Goal: Find specific page/section: Find specific page/section

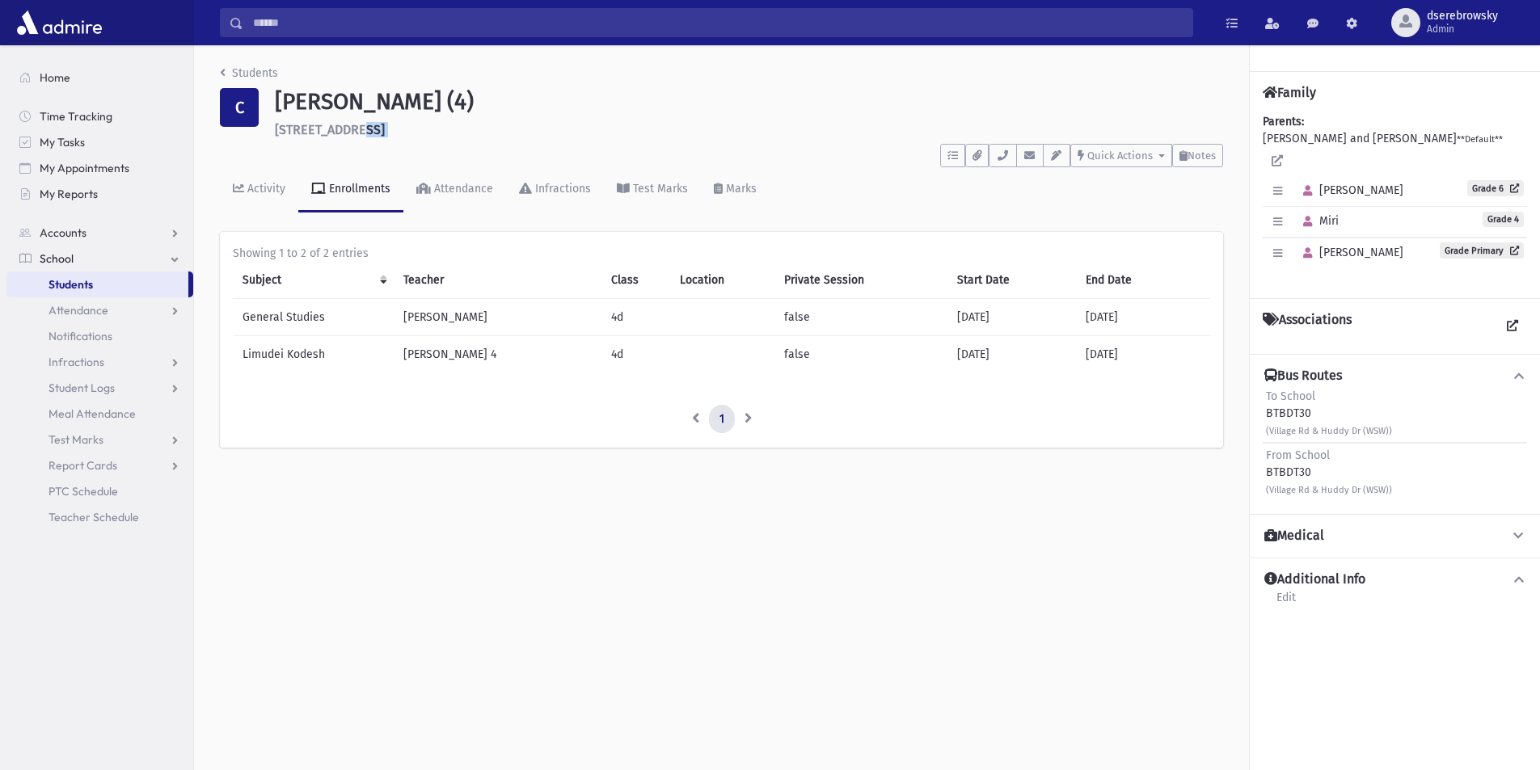
click at [133, 289] on link "Students" at bounding box center [97, 285] width 182 height 26
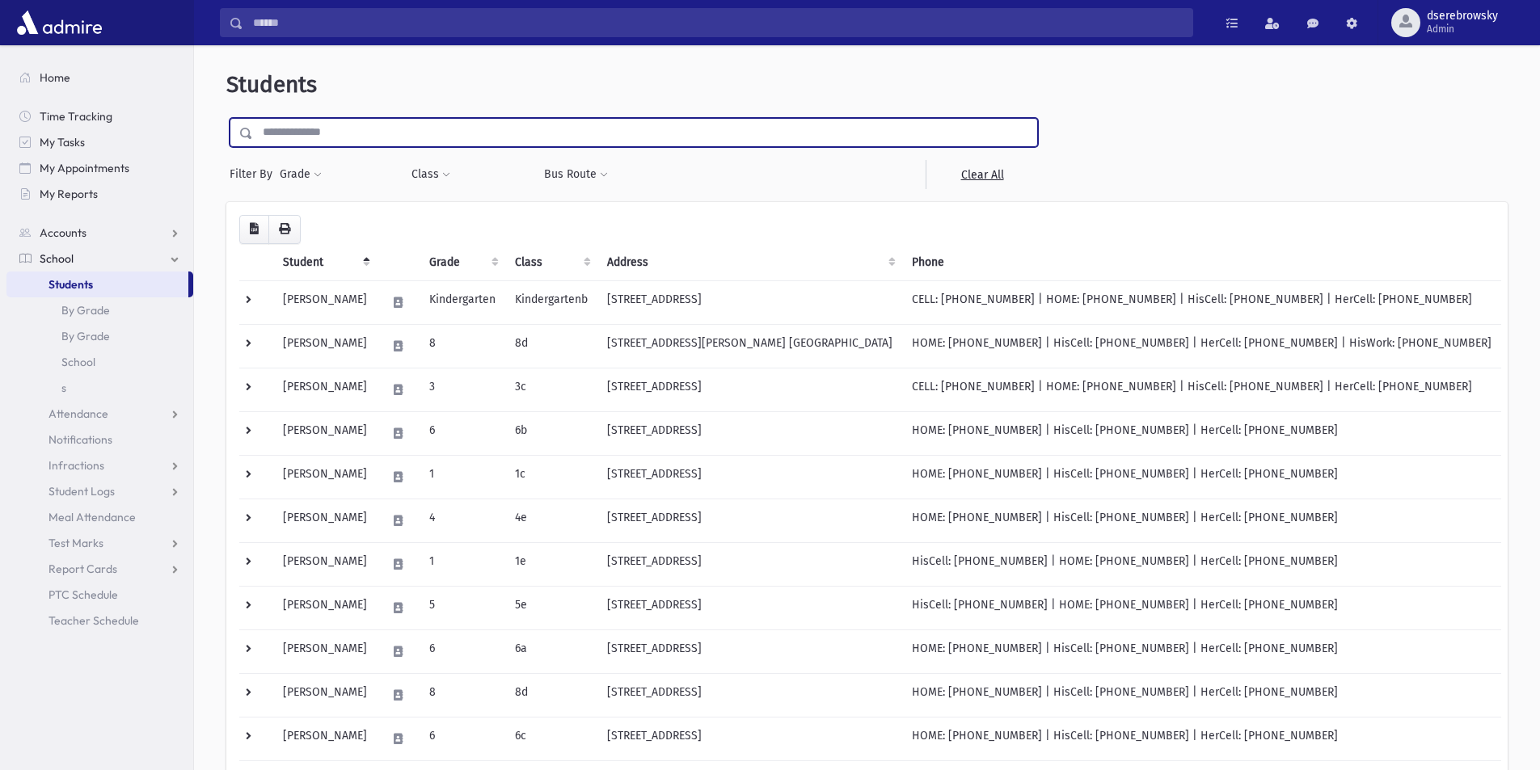
click at [319, 128] on input "text" at bounding box center [645, 132] width 784 height 29
type input "*******"
click at [226, 118] on input "submit" at bounding box center [248, 129] width 45 height 22
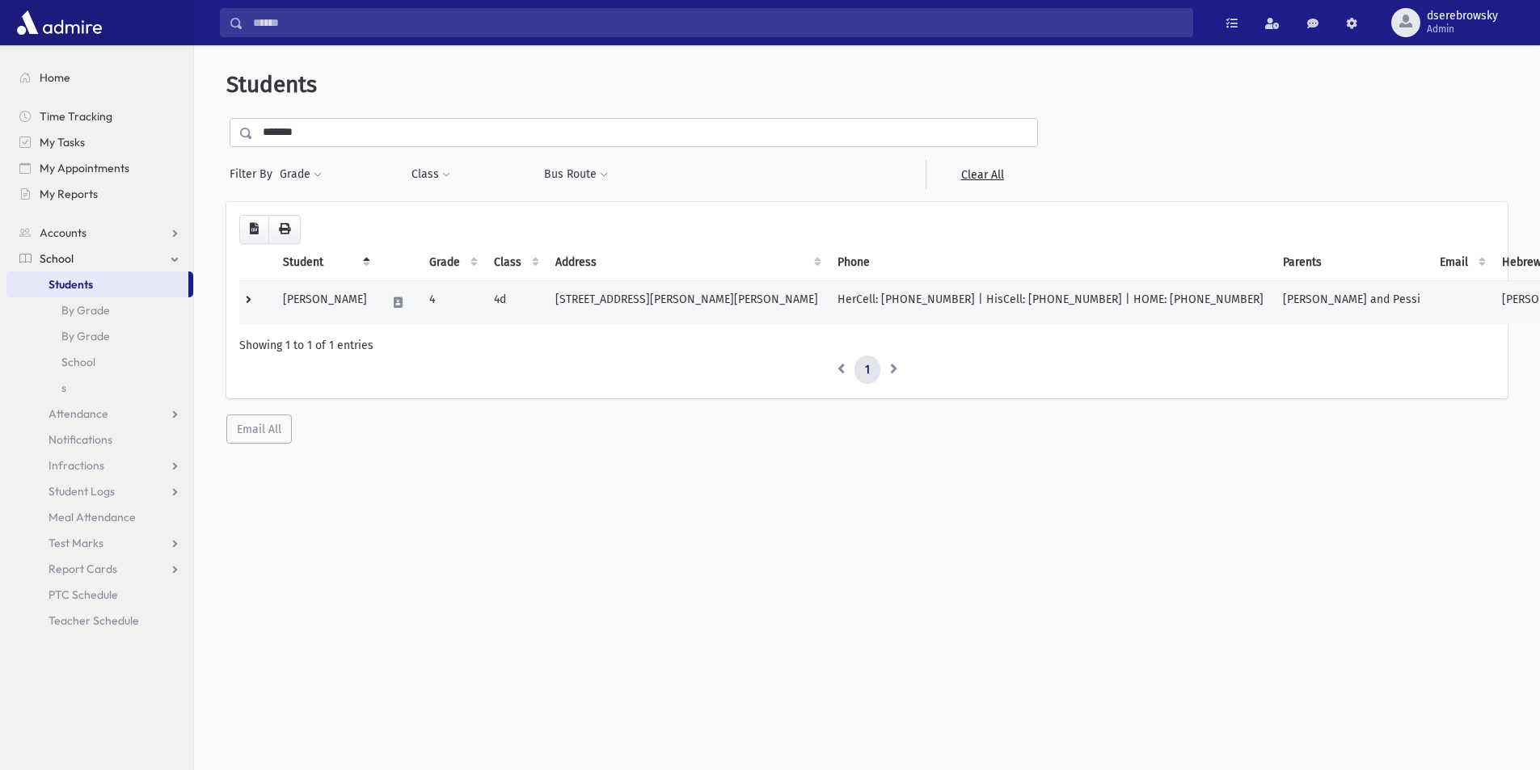
click at [682, 289] on td "14 Wendy Court Jackson, NJ 08527" at bounding box center [687, 302] width 282 height 44
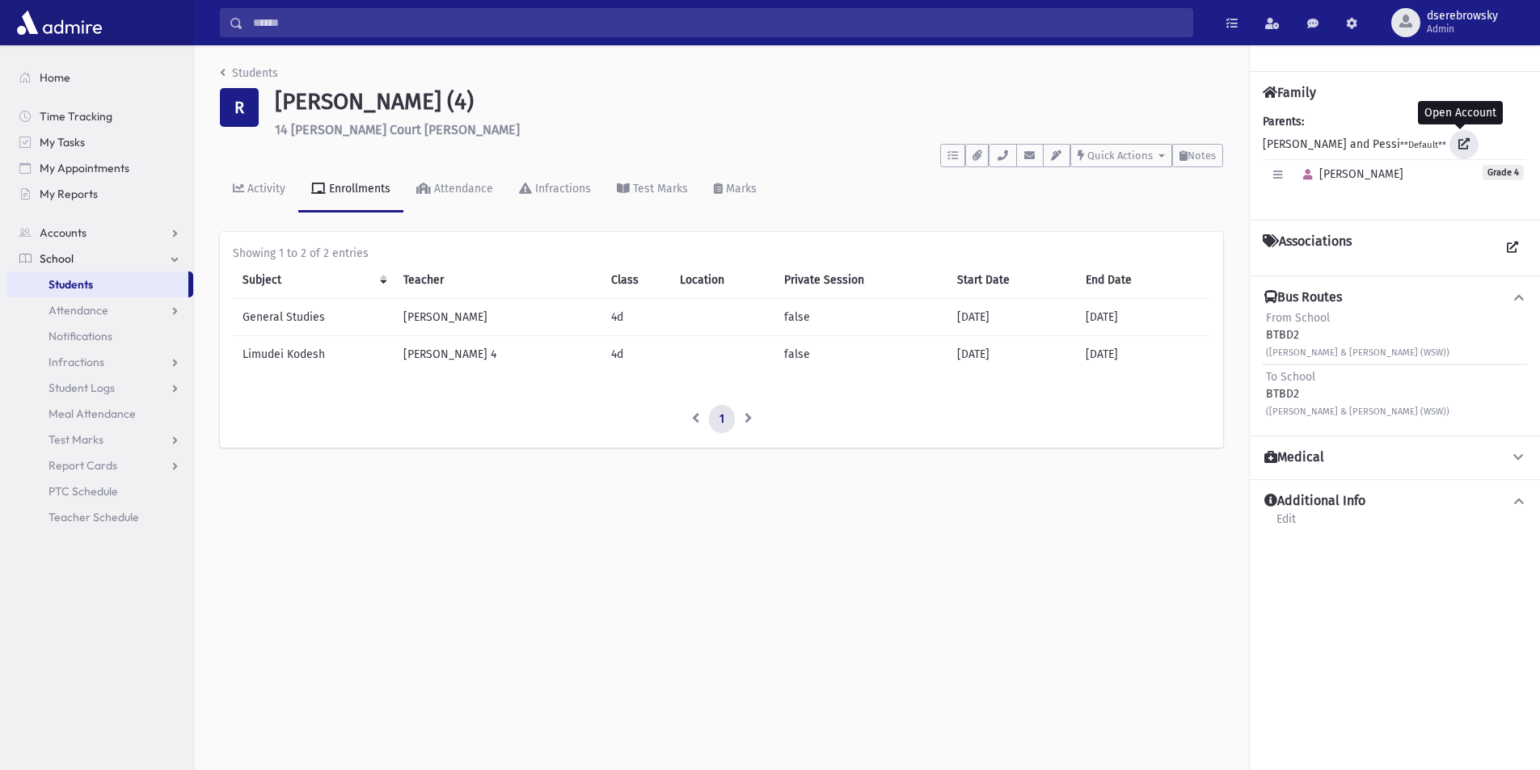
click at [1453, 145] on link at bounding box center [1463, 144] width 29 height 29
click at [1460, 140] on icon at bounding box center [1463, 143] width 11 height 11
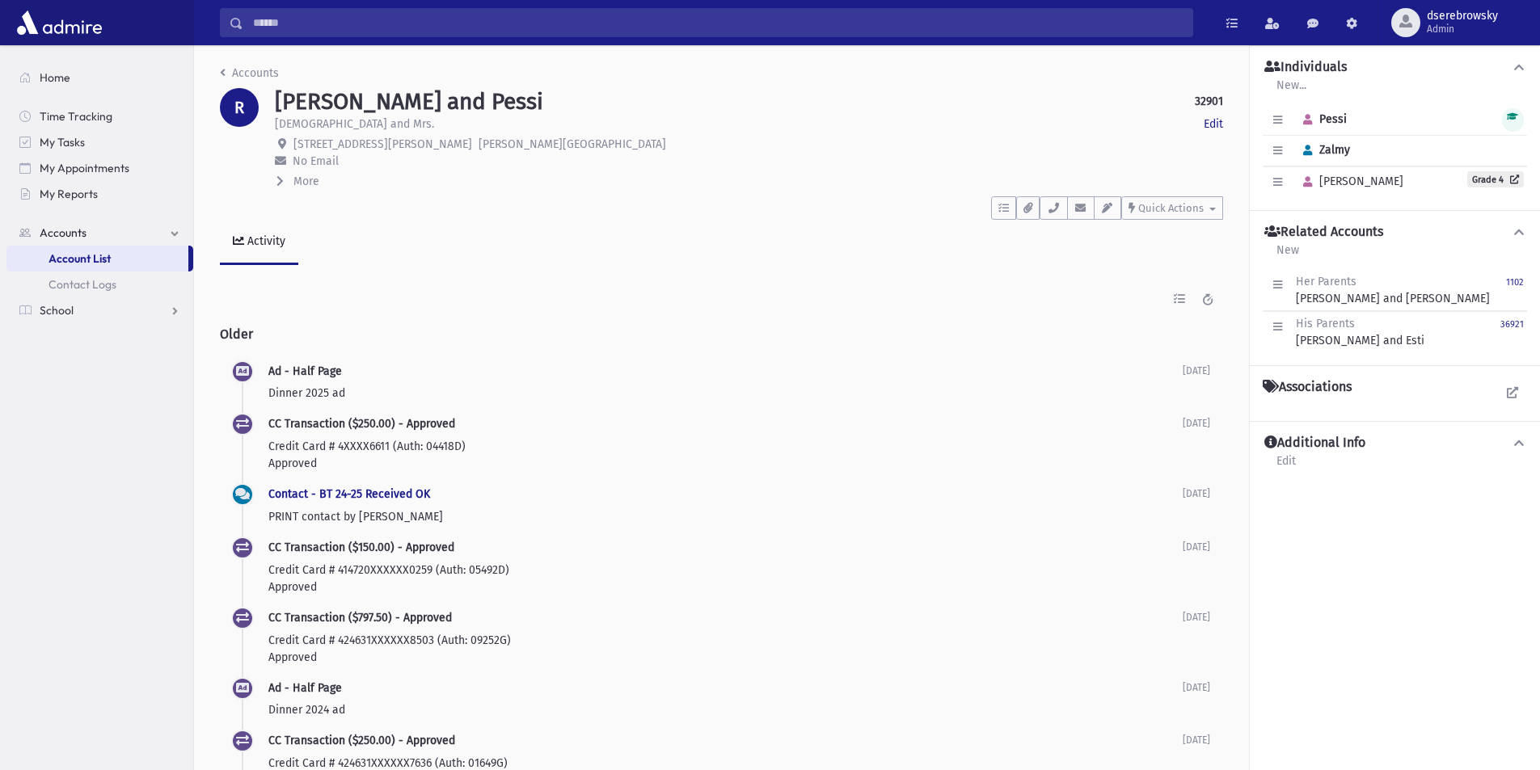
click at [280, 180] on icon at bounding box center [279, 180] width 7 height 11
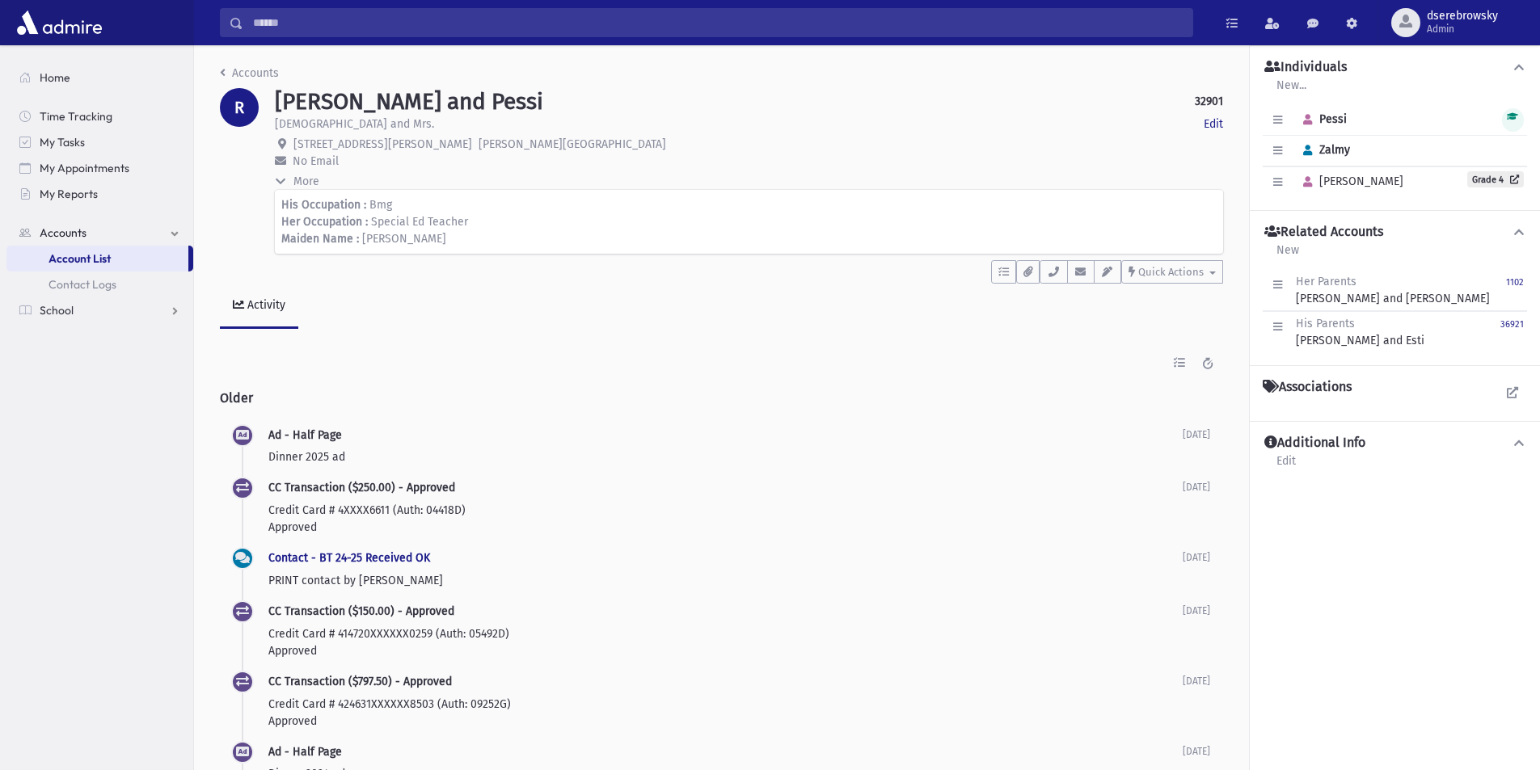
drag, startPoint x: 564, startPoint y: 469, endPoint x: 549, endPoint y: 562, distance: 94.2
click at [544, 555] on h6 "Contact - BT 24-25 Received OK" at bounding box center [725, 559] width 914 height 14
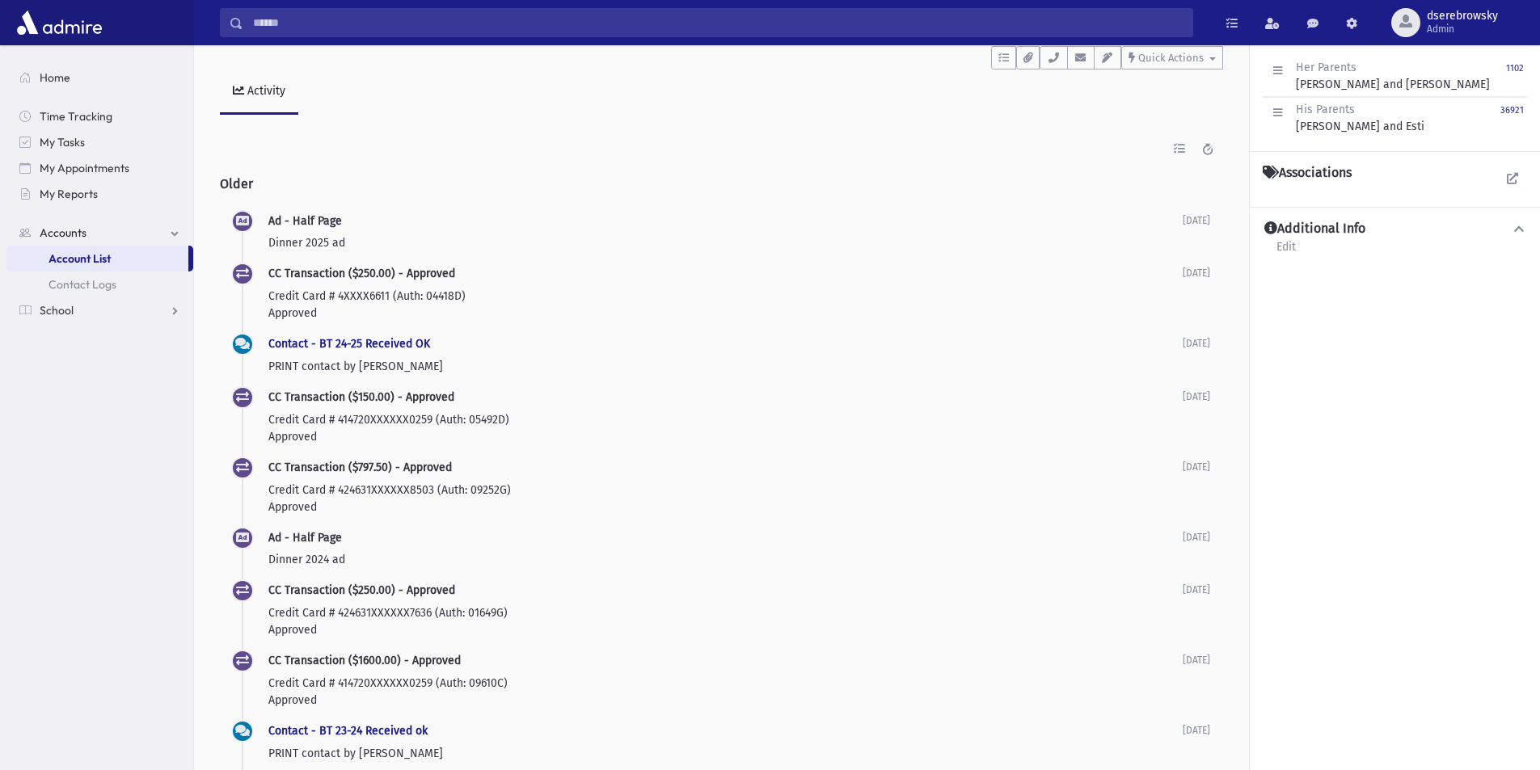
drag, startPoint x: 457, startPoint y: 397, endPoint x: 825, endPoint y: 727, distance: 494.5
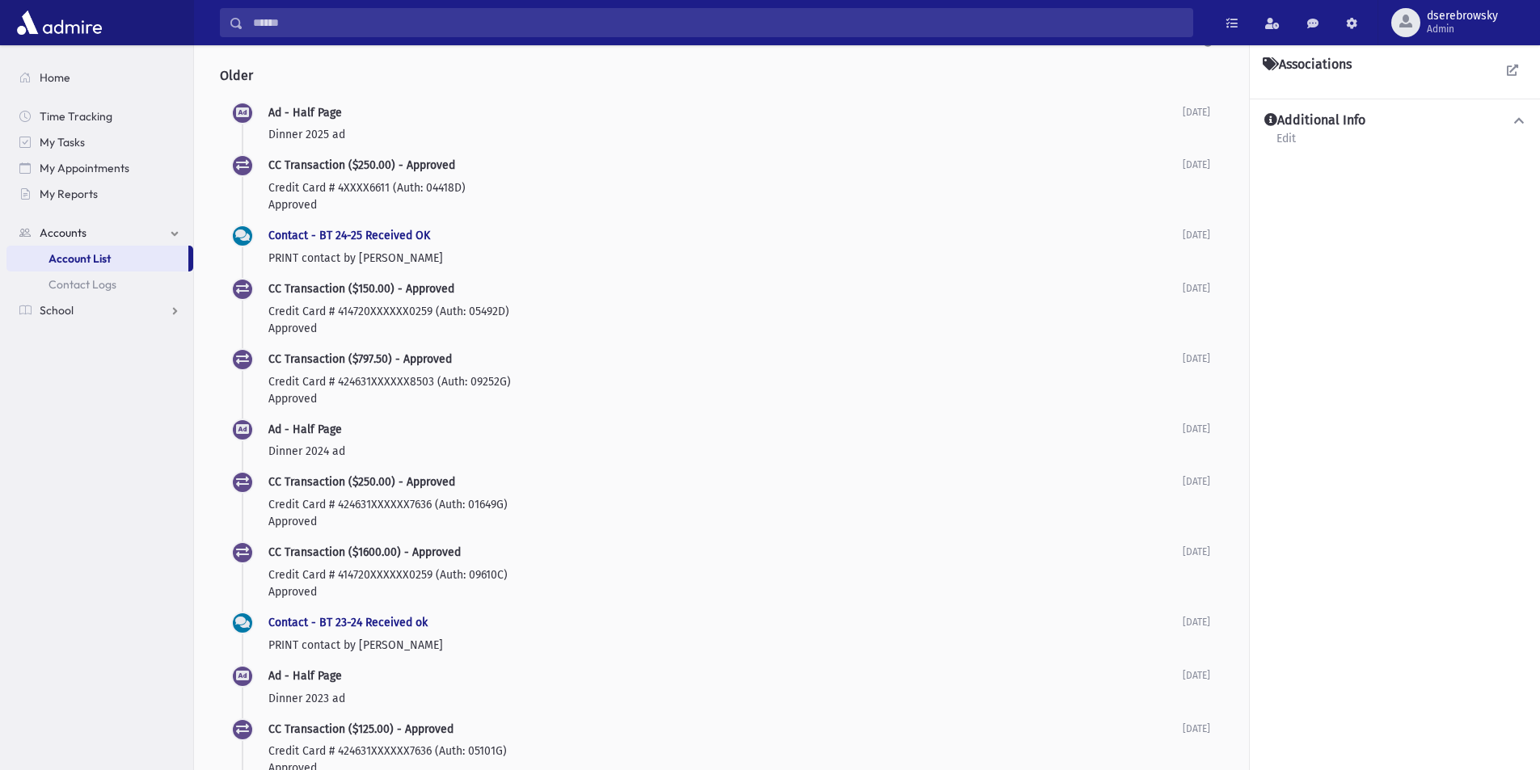
click at [621, 284] on h6 "CC Transaction ($150.00) - Approved" at bounding box center [725, 290] width 914 height 14
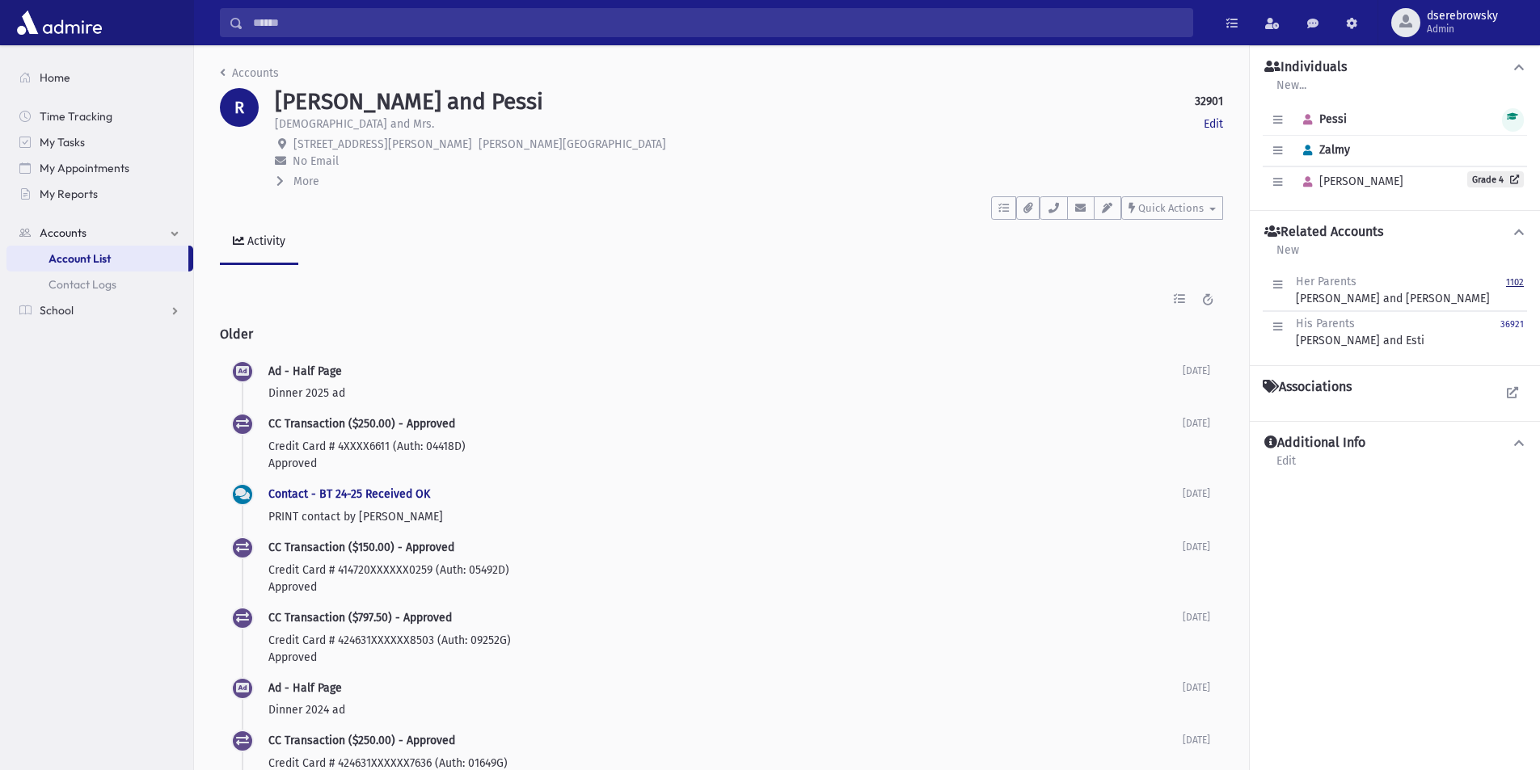
click at [1510, 282] on small "1102" at bounding box center [1515, 282] width 18 height 11
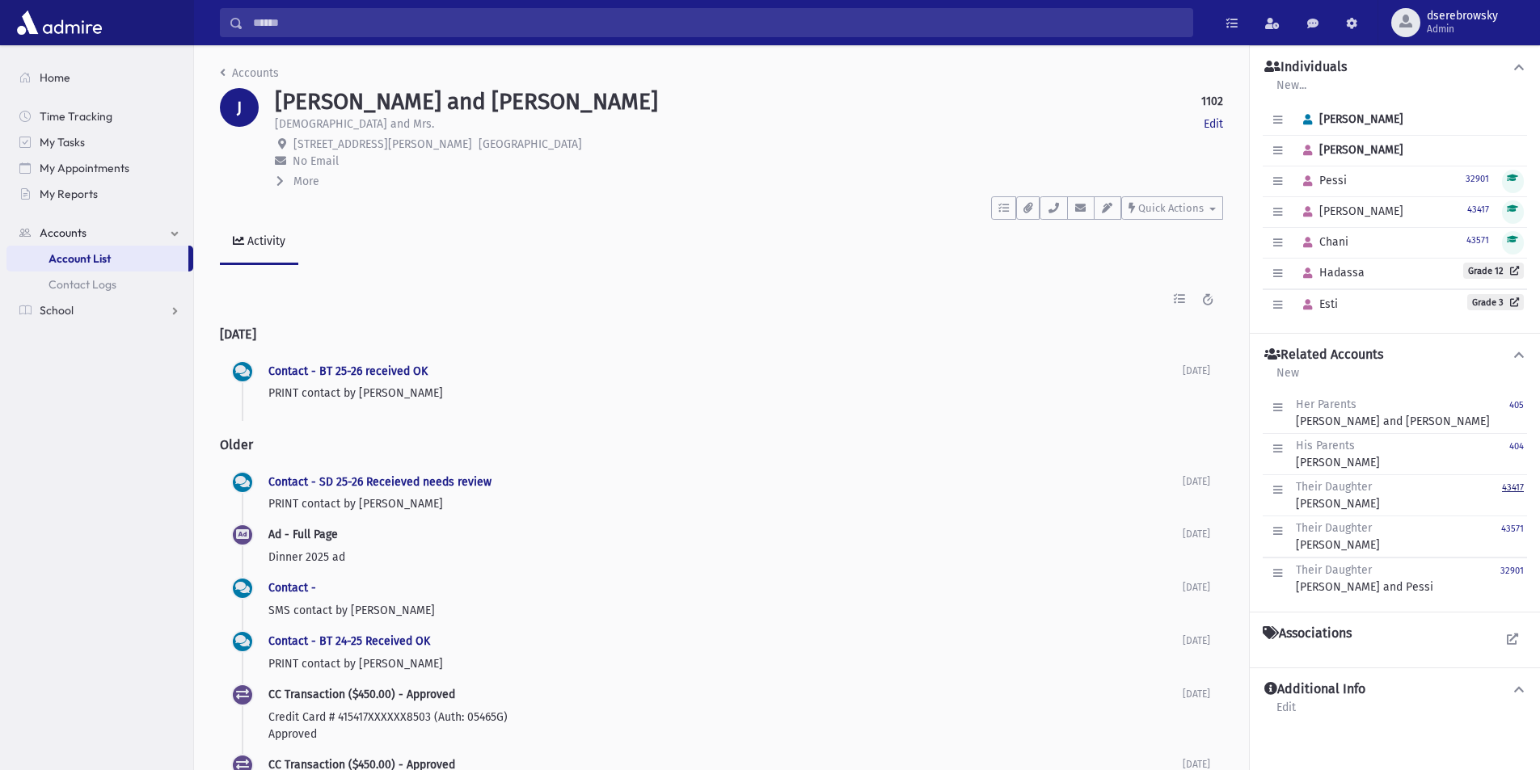
click at [1508, 484] on small "43417" at bounding box center [1513, 487] width 22 height 11
click at [1514, 532] on small "43571" at bounding box center [1512, 529] width 23 height 11
